Goal: Task Accomplishment & Management: Manage account settings

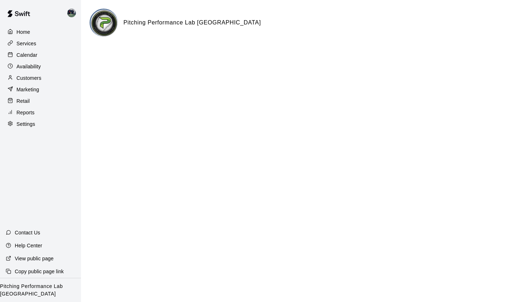
click at [28, 77] on p "Customers" at bounding box center [29, 77] width 25 height 7
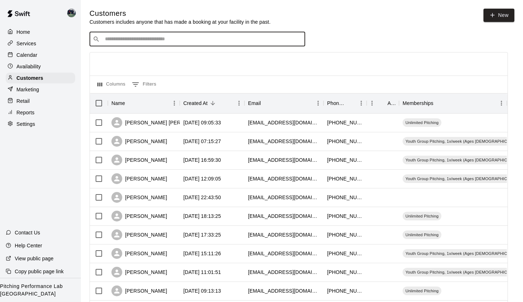
click at [194, 41] on input "Search customers by name or email" at bounding box center [202, 39] width 199 height 7
type input "****"
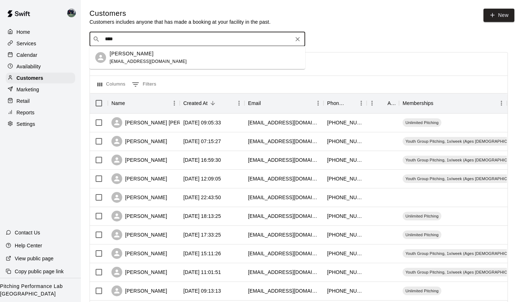
click at [131, 56] on p "[PERSON_NAME]" at bounding box center [132, 54] width 44 height 8
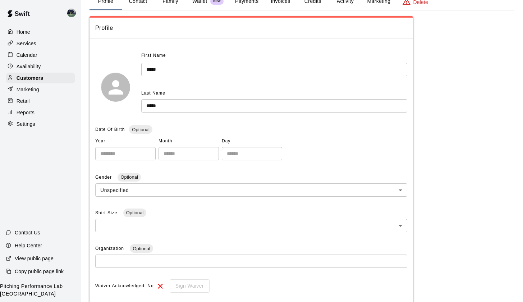
scroll to position [33, 0]
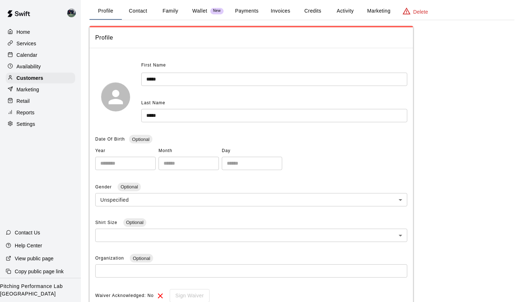
click at [144, 10] on button "Contact" at bounding box center [138, 11] width 32 height 17
select select "**"
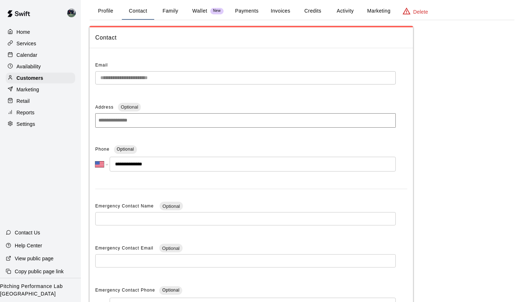
click at [141, 8] on button "Contact" at bounding box center [138, 11] width 32 height 17
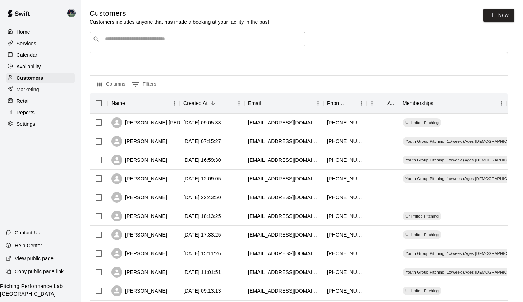
click at [173, 36] on input "Search customers by name or email" at bounding box center [202, 39] width 199 height 7
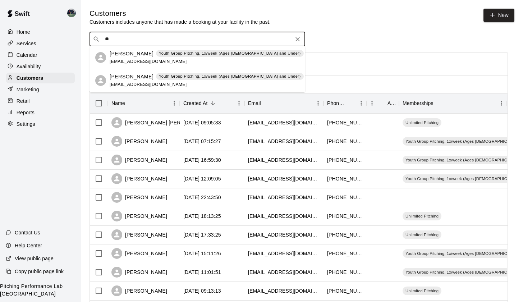
type input "*"
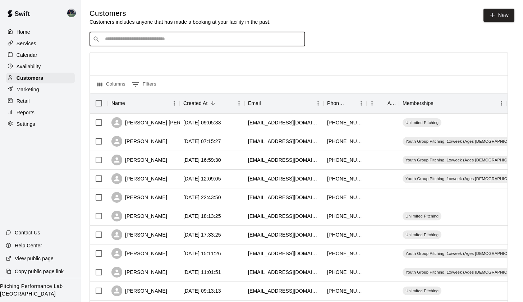
type input "*"
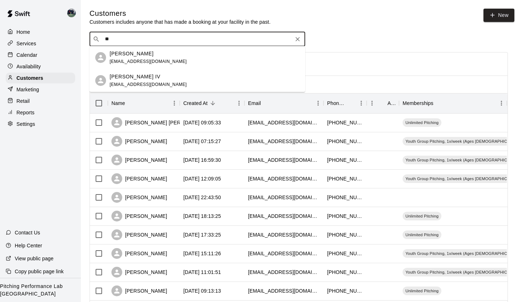
type input "*"
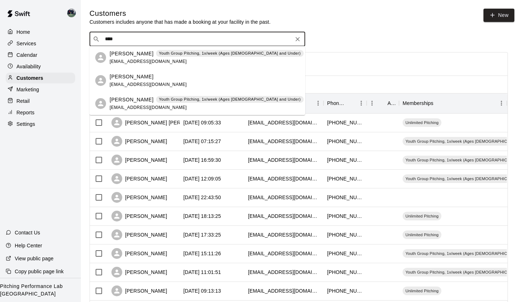
click at [141, 40] on input "****" at bounding box center [197, 39] width 188 height 7
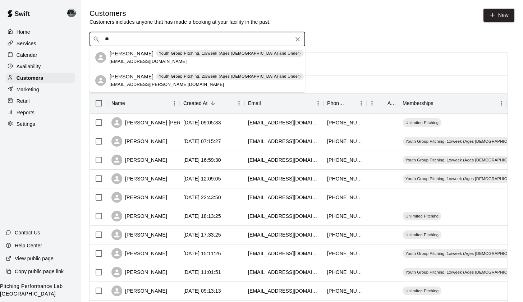
type input "*"
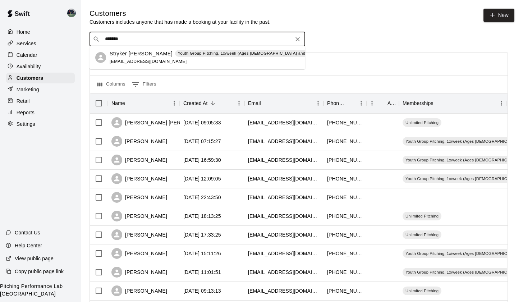
click at [145, 37] on input "*******" at bounding box center [197, 39] width 188 height 7
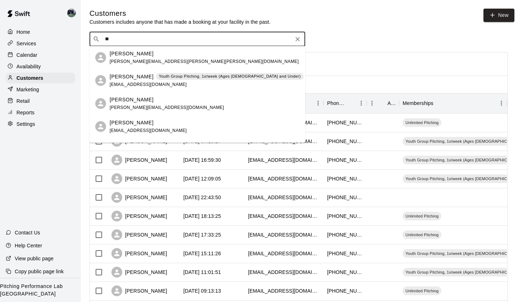
type input "*"
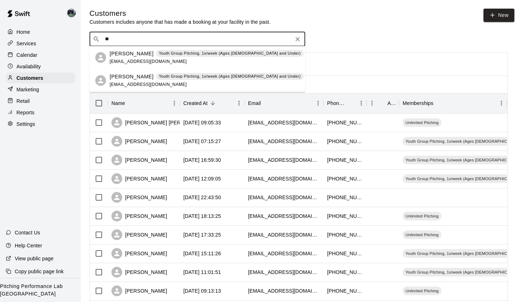
type input "*"
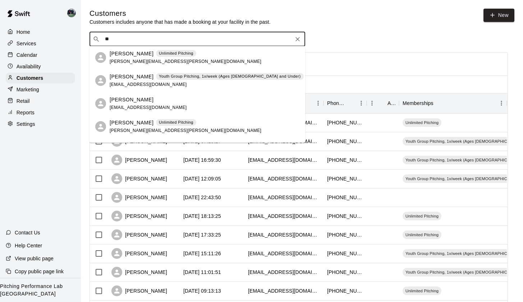
type input "*"
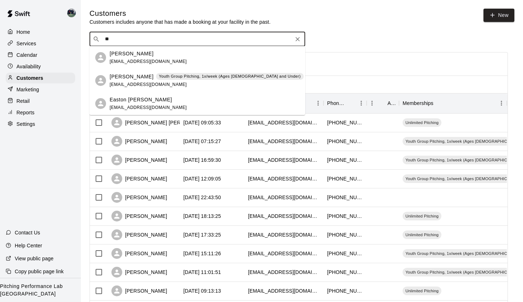
type input "*"
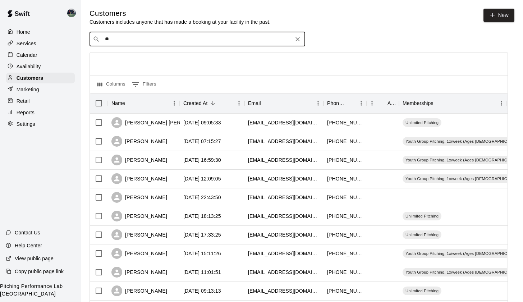
type input "*"
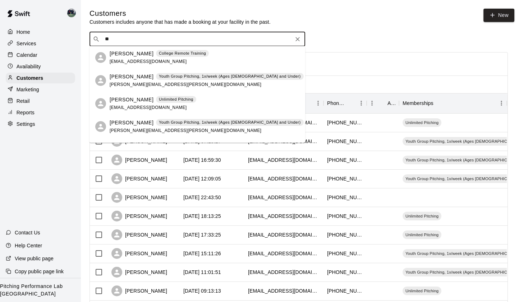
type input "*"
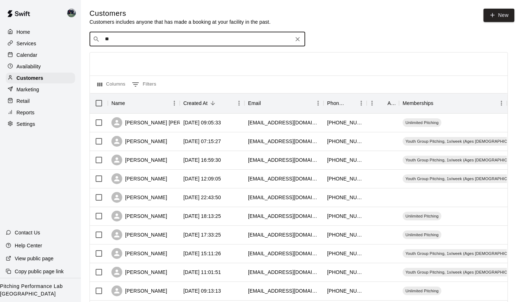
type input "*"
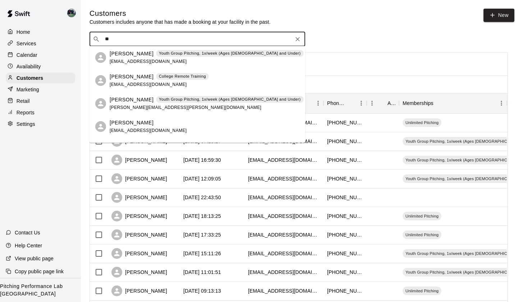
type input "*"
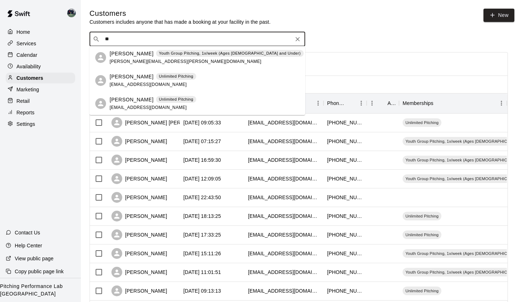
type input "*"
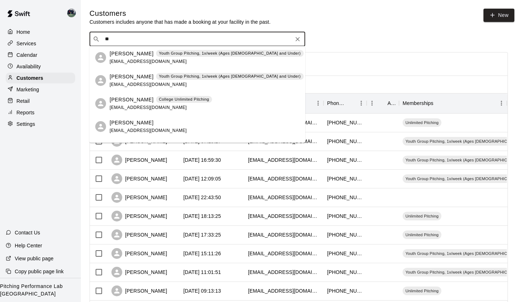
type input "*"
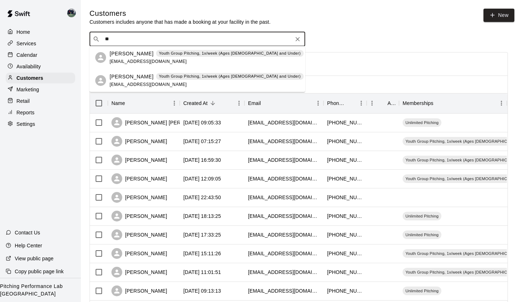
type input "*"
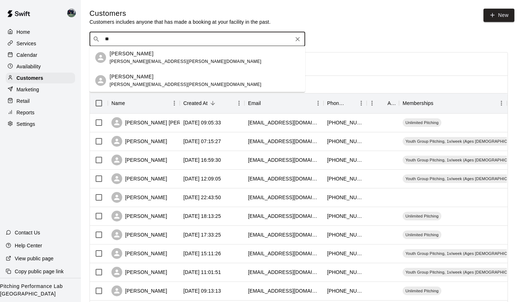
type input "*"
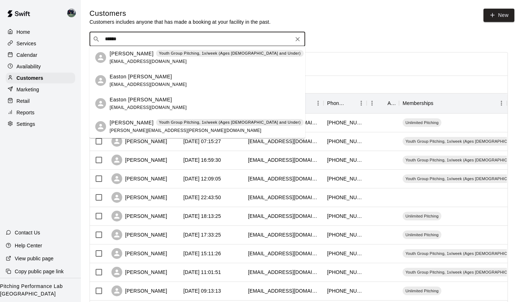
type input "******"
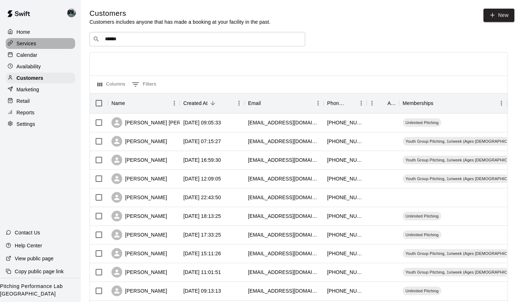
click at [32, 44] on p "Services" at bounding box center [27, 43] width 20 height 7
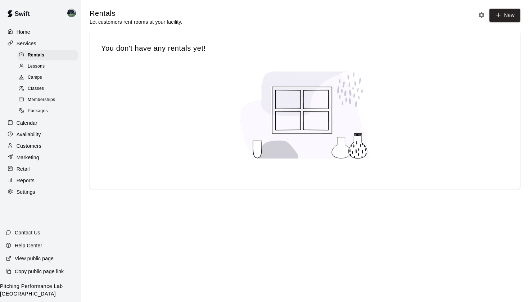
click at [34, 123] on p "Calendar" at bounding box center [27, 122] width 21 height 7
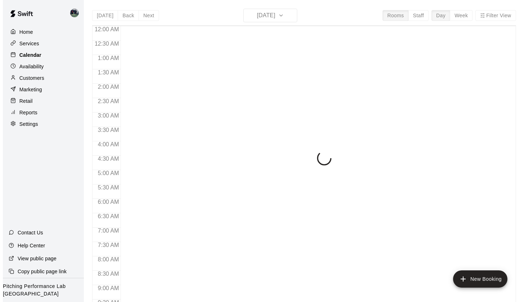
scroll to position [407, 0]
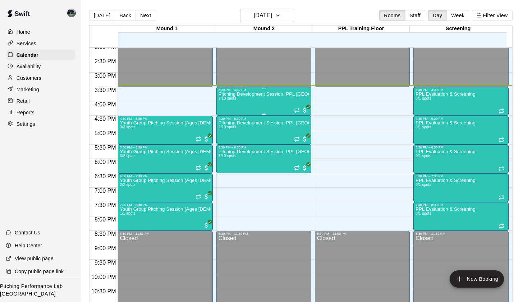
click at [239, 109] on div "Pitching Development Session, PPL [GEOGRAPHIC_DATA] (Ages [DEMOGRAPHIC_DATA]+) …" at bounding box center [264, 243] width 91 height 302
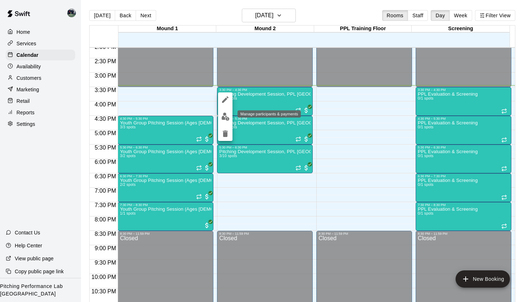
click at [226, 117] on img "edit" at bounding box center [225, 117] width 8 height 8
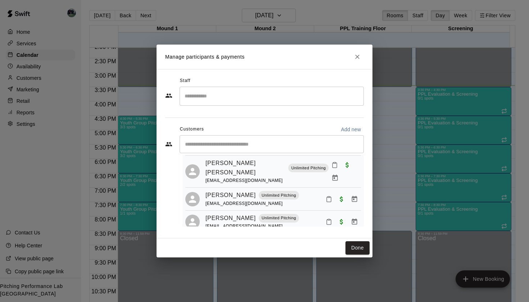
scroll to position [107, 0]
click at [358, 58] on icon "Close" at bounding box center [357, 56] width 7 height 7
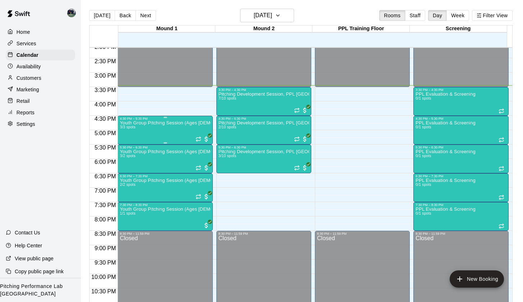
click at [153, 131] on div "Youth Group Pitching Session (Ages [DEMOGRAPHIC_DATA] and Under) 3/3 spots" at bounding box center [165, 271] width 91 height 302
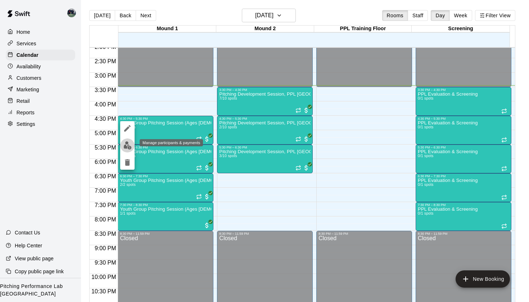
click at [126, 146] on img "edit" at bounding box center [127, 145] width 8 height 8
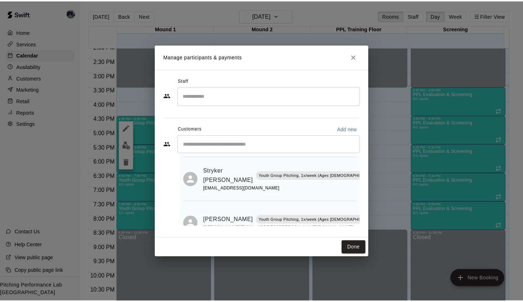
scroll to position [55, 0]
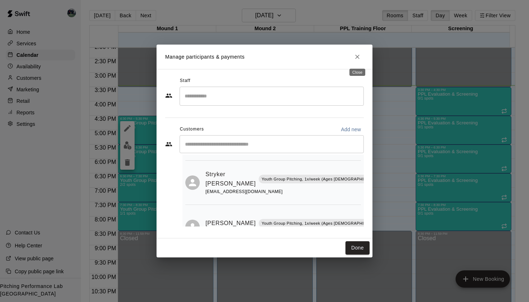
click at [359, 56] on icon "Close" at bounding box center [357, 57] width 4 height 4
